Goal: Transaction & Acquisition: Purchase product/service

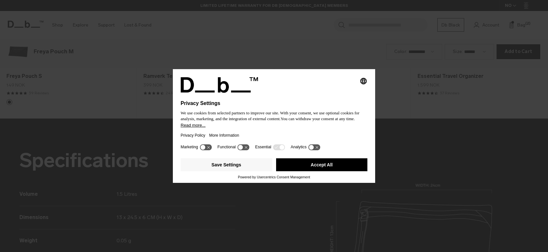
scroll to position [757, 0]
